Goal: Find specific page/section: Find specific page/section

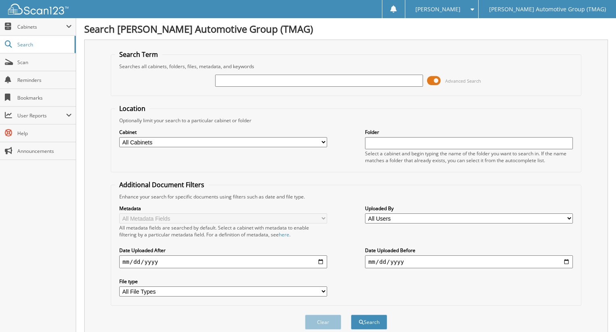
click at [316, 83] on input "text" at bounding box center [319, 81] width 208 height 12
type input "H25341"
click at [351, 314] on button "Search" at bounding box center [369, 321] width 36 height 15
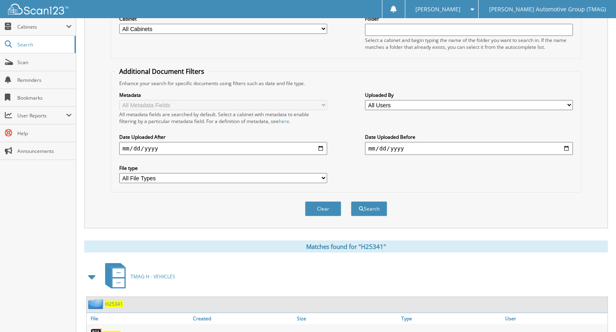
scroll to position [184, 0]
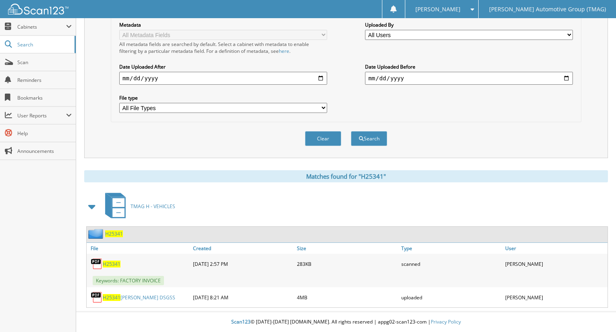
click at [117, 236] on span "H25341" at bounding box center [114, 233] width 18 height 7
